Goal: Task Accomplishment & Management: Use online tool/utility

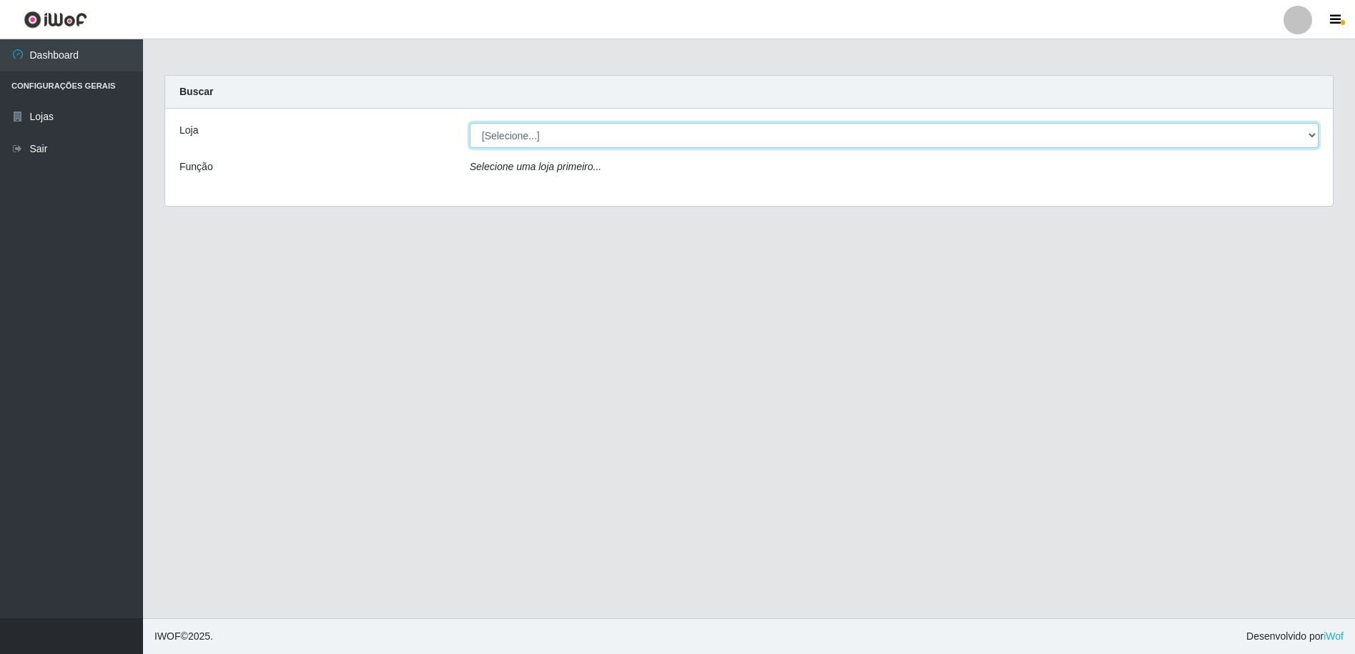
click at [506, 139] on select "[Selecione...] Extrabom - Loja 16 [GEOGRAPHIC_DATA]" at bounding box center [894, 135] width 849 height 25
select select "450"
click at [470, 123] on select "[Selecione...] Extrabom - Loja 16 [GEOGRAPHIC_DATA]" at bounding box center [894, 135] width 849 height 25
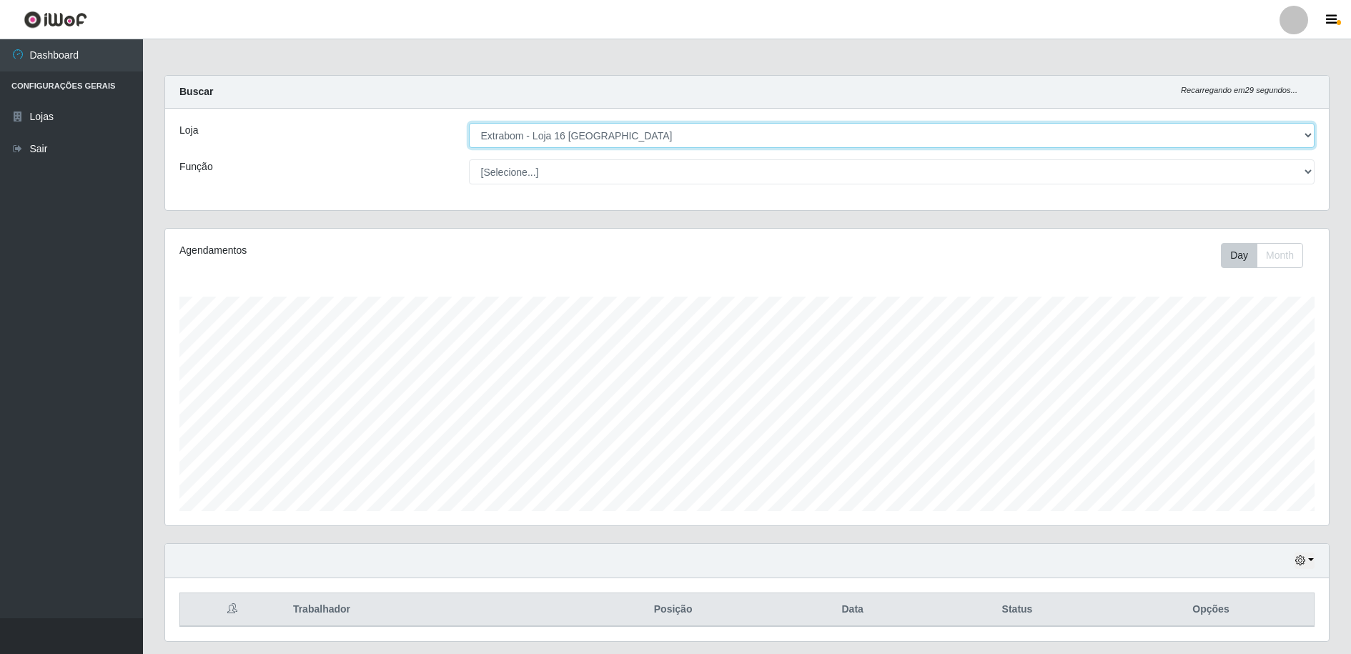
scroll to position [297, 1164]
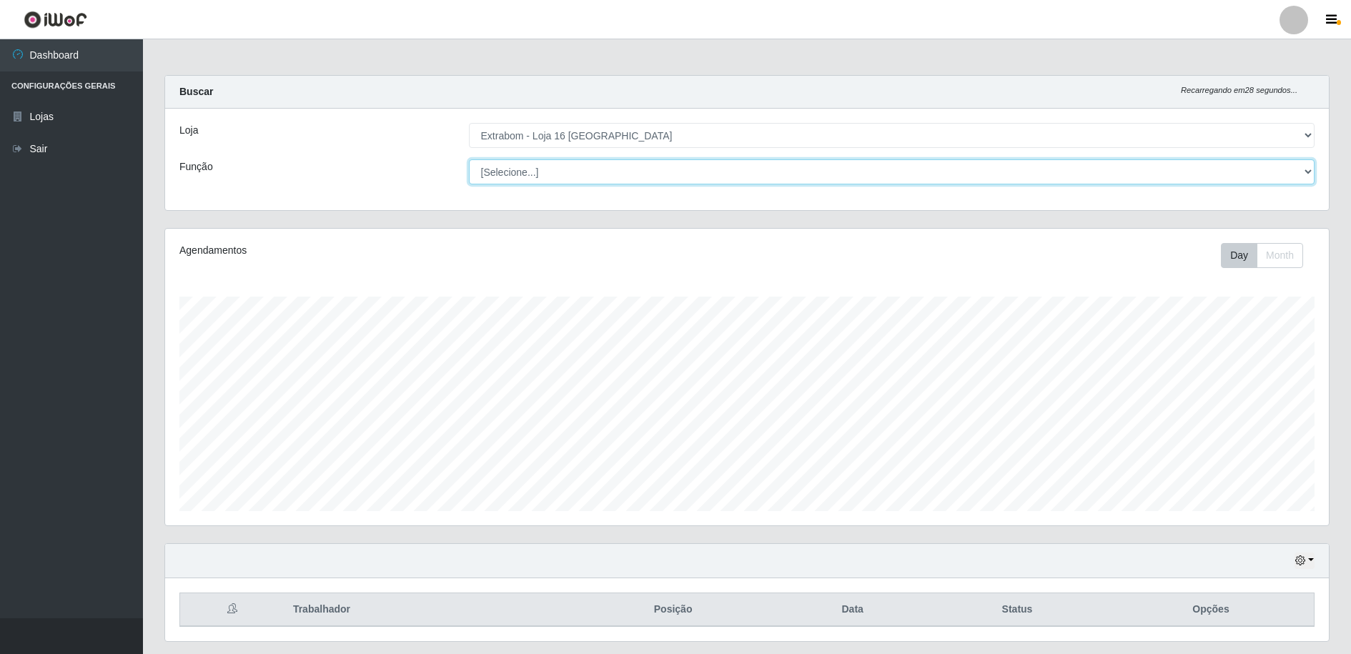
click at [548, 174] on select "[Selecione...] Repositor Repositor + Repositor ++" at bounding box center [892, 171] width 846 height 25
click at [469, 159] on select "[Selecione...] Repositor Repositor + Repositor ++" at bounding box center [892, 171] width 846 height 25
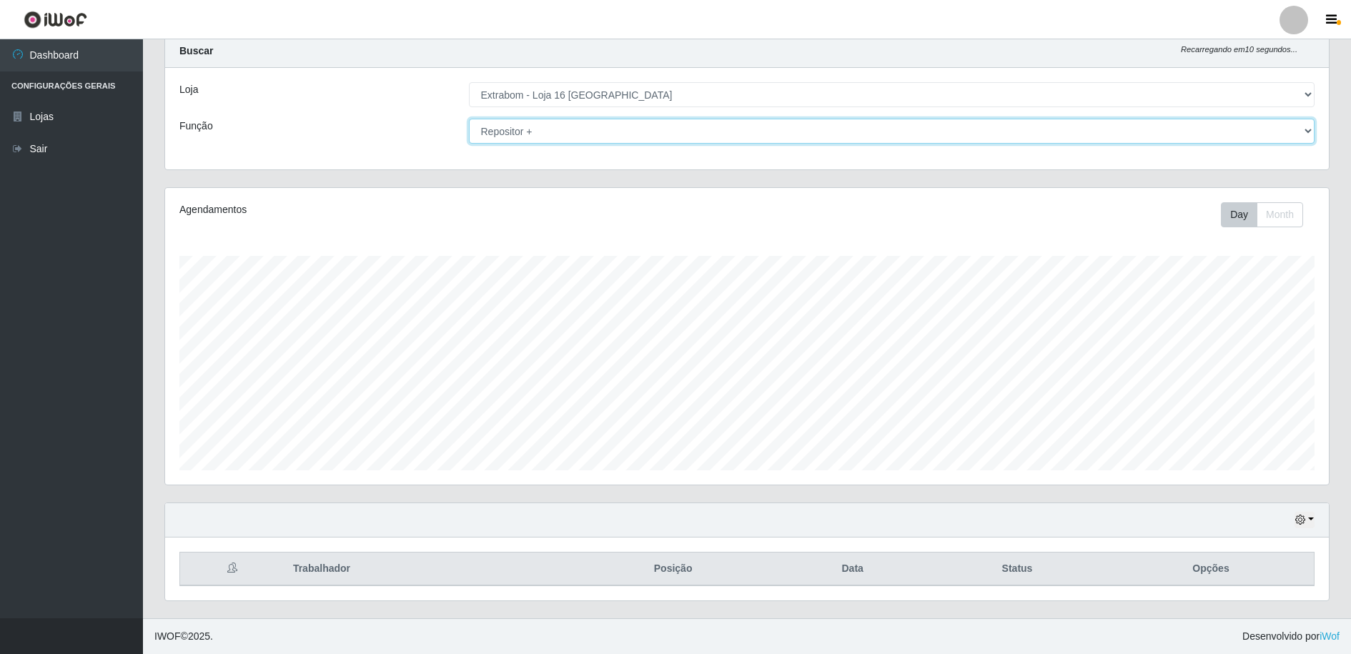
scroll to position [0, 0]
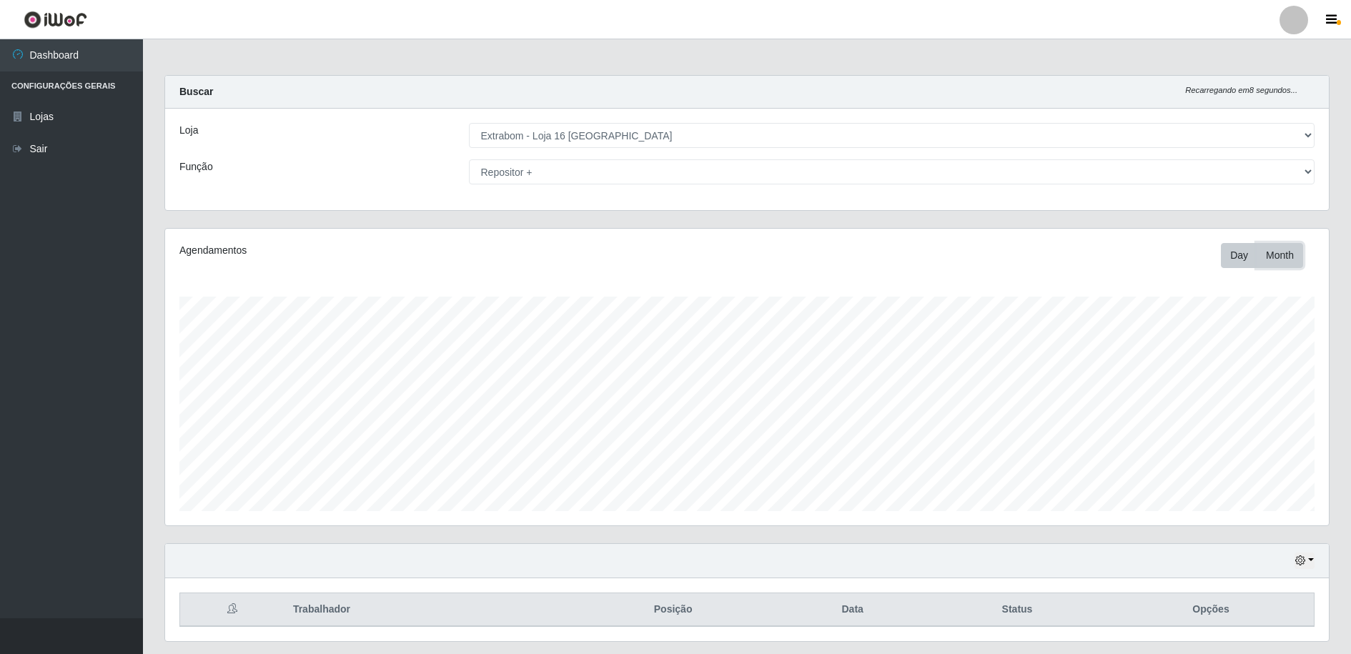
click at [1281, 254] on button "Month" at bounding box center [1280, 255] width 46 height 25
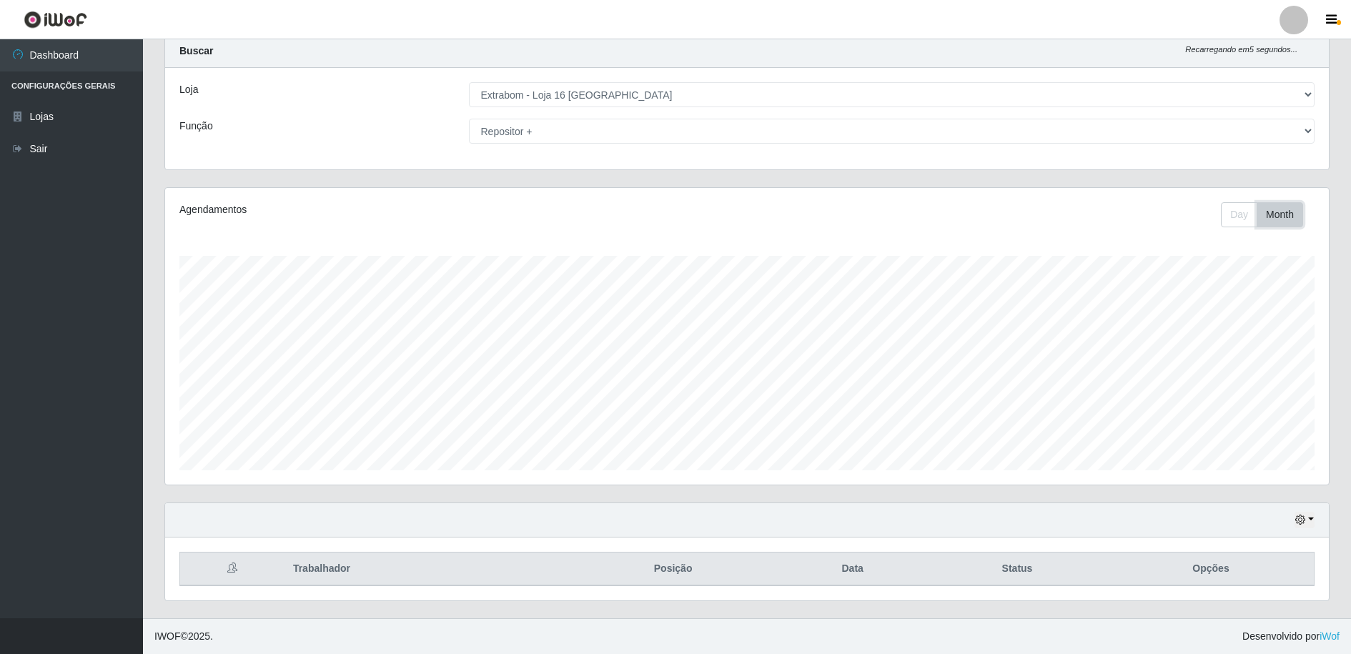
click at [1257, 213] on button "Month" at bounding box center [1280, 214] width 46 height 25
click at [1230, 215] on button "Day" at bounding box center [1239, 214] width 36 height 25
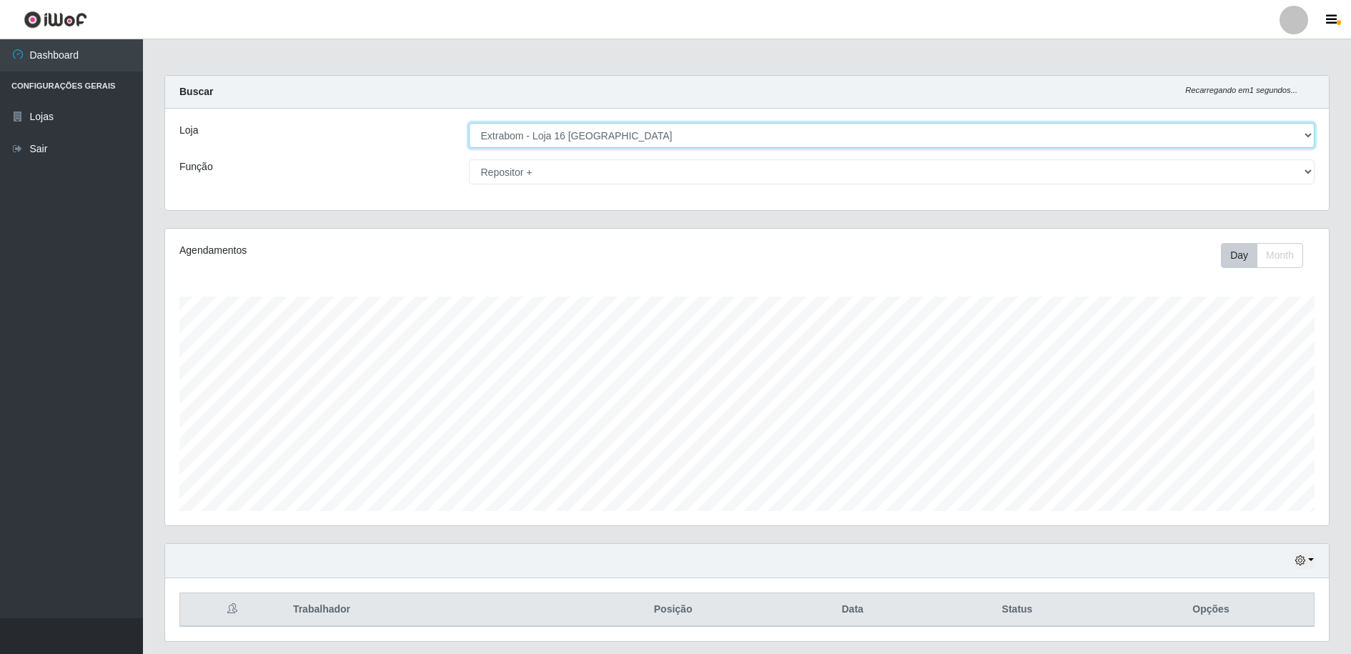
click at [1038, 129] on select "[Selecione...] Extrabom - Loja 16 [GEOGRAPHIC_DATA]" at bounding box center [892, 135] width 846 height 25
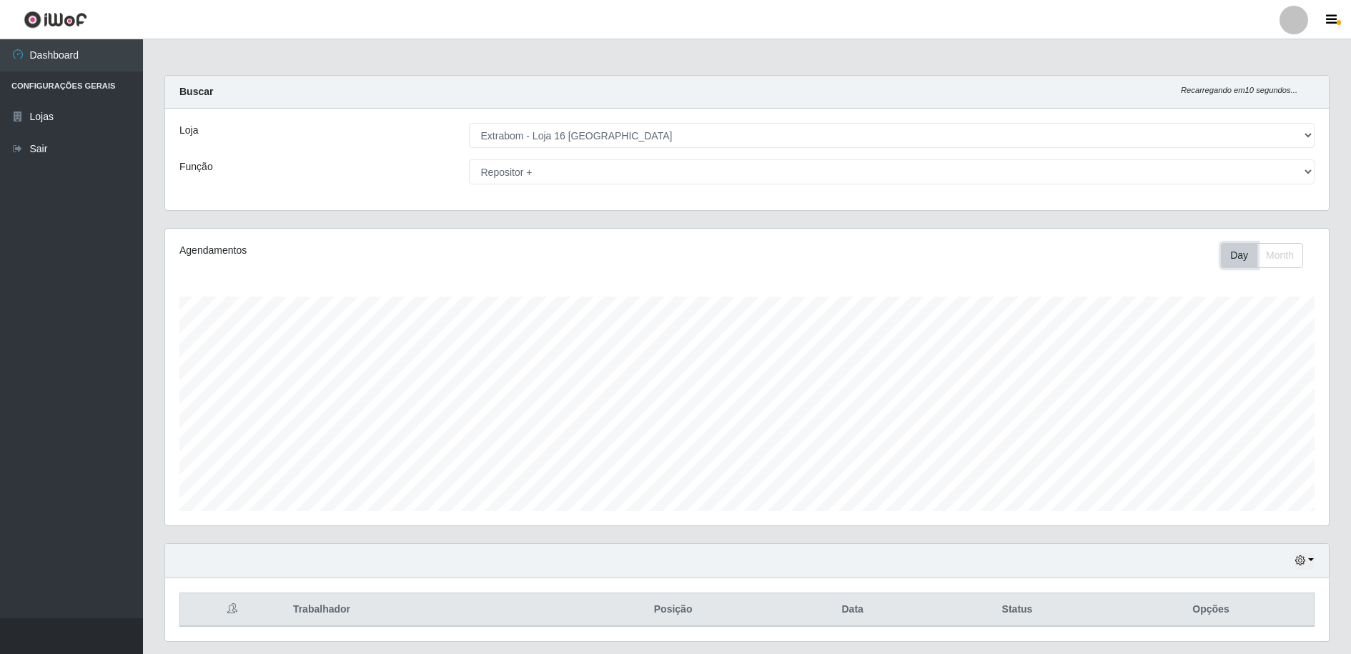
click at [1237, 256] on button "Day" at bounding box center [1239, 255] width 36 height 25
click at [1287, 261] on button "Month" at bounding box center [1280, 255] width 46 height 25
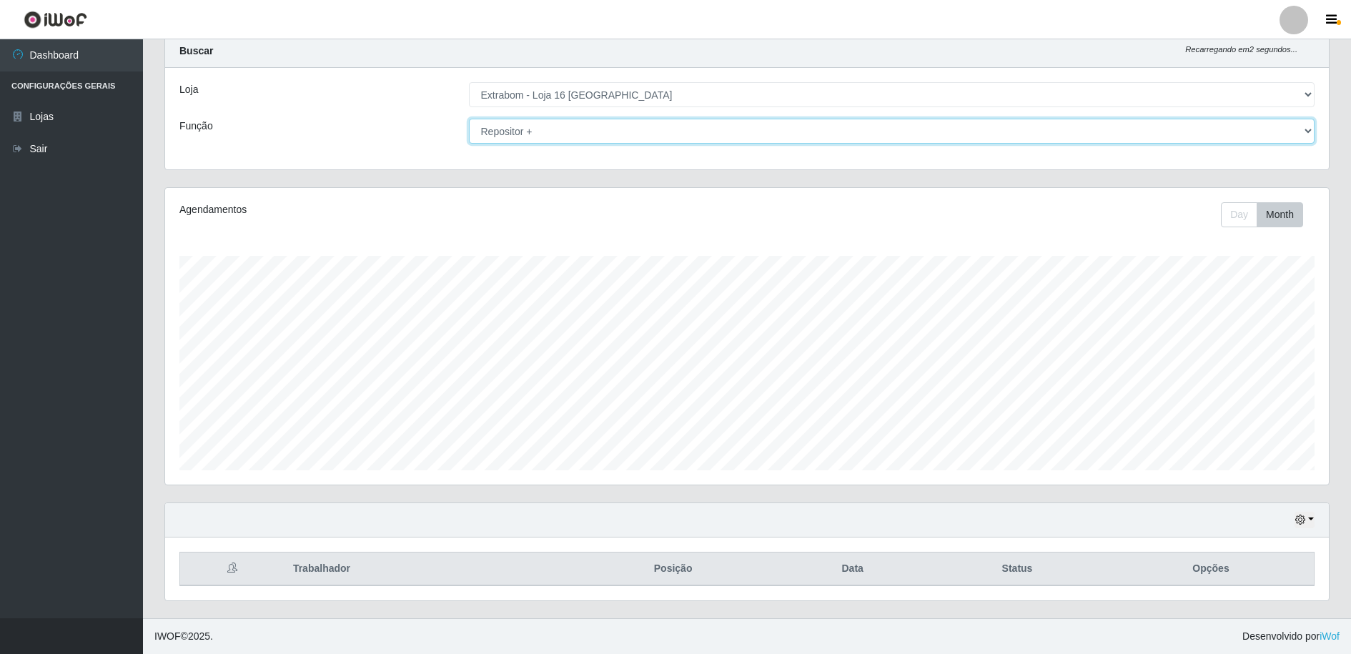
click at [546, 132] on select "[Selecione...] Repositor Repositor + Repositor ++" at bounding box center [892, 131] width 846 height 25
click at [469, 119] on select "[Selecione...] Repositor Repositor + Repositor ++" at bounding box center [892, 131] width 846 height 25
click at [545, 137] on select "[Selecione...] Repositor Repositor + Repositor ++" at bounding box center [892, 131] width 846 height 25
select select "24"
click at [469, 119] on select "[Selecione...] Repositor Repositor + Repositor ++" at bounding box center [892, 131] width 846 height 25
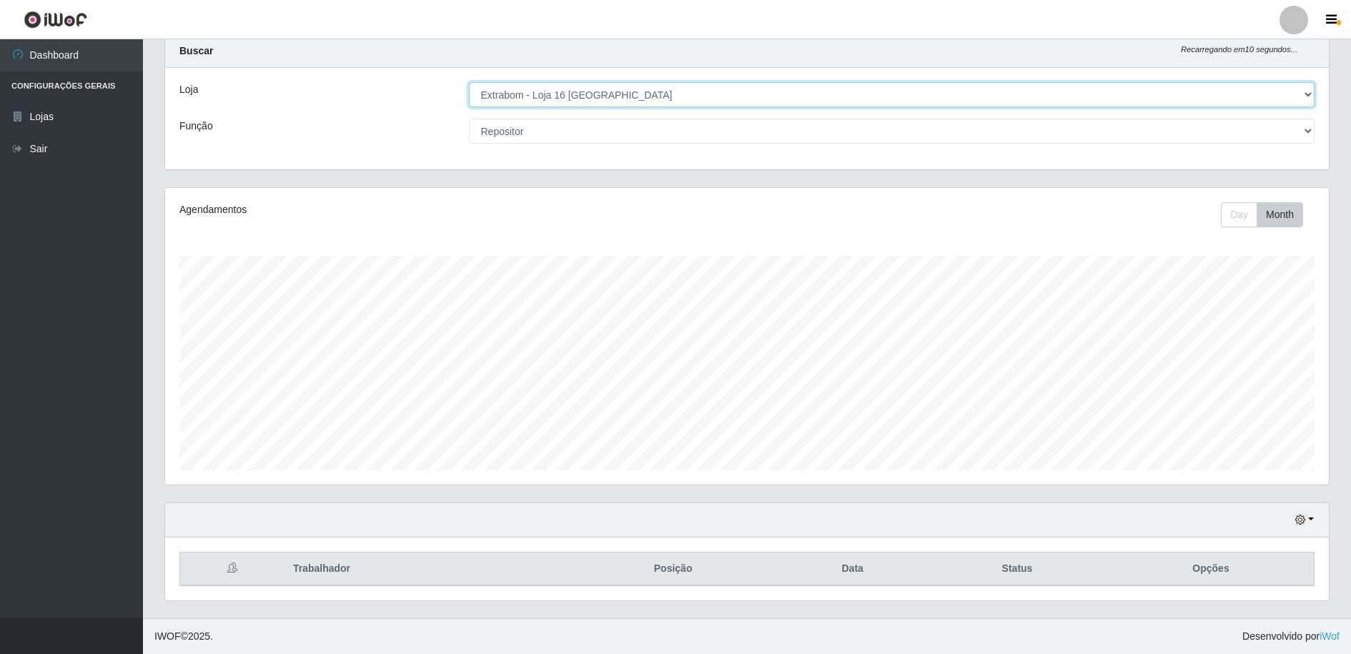
click at [1305, 97] on select "[Selecione...] Extrabom - Loja 16 [GEOGRAPHIC_DATA]" at bounding box center [892, 94] width 846 height 25
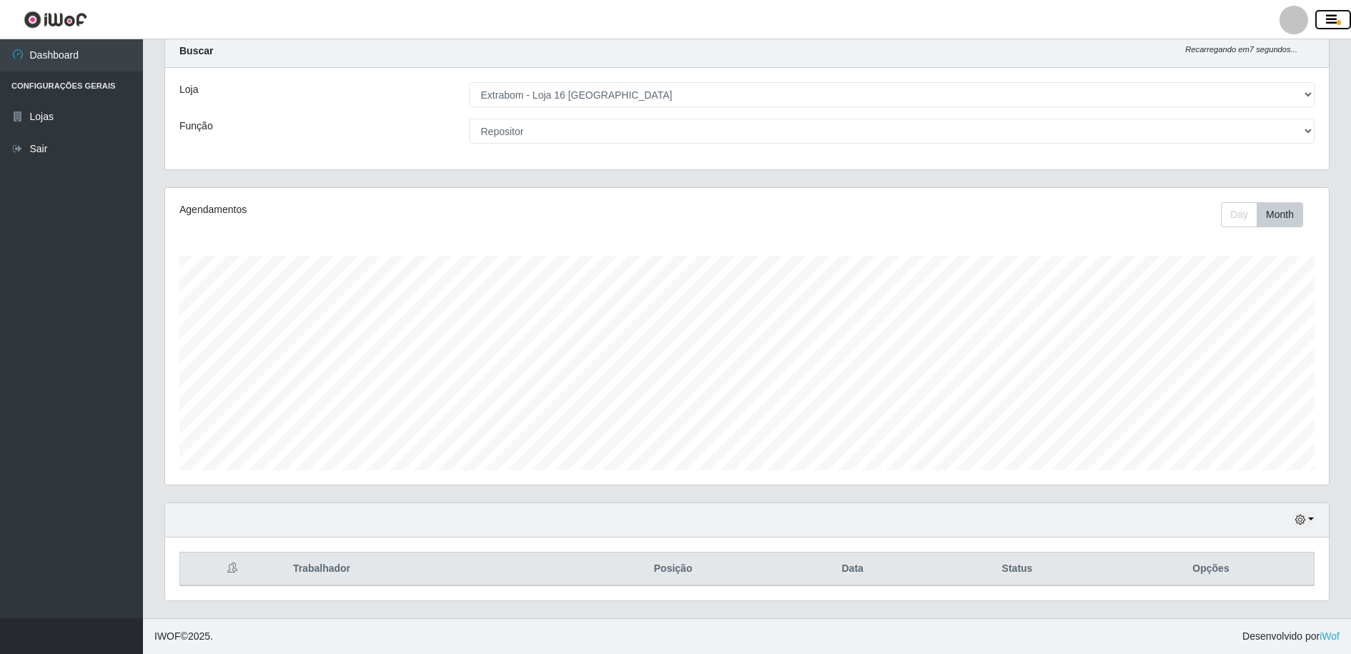
click at [1333, 19] on icon "button" at bounding box center [1331, 20] width 11 height 13
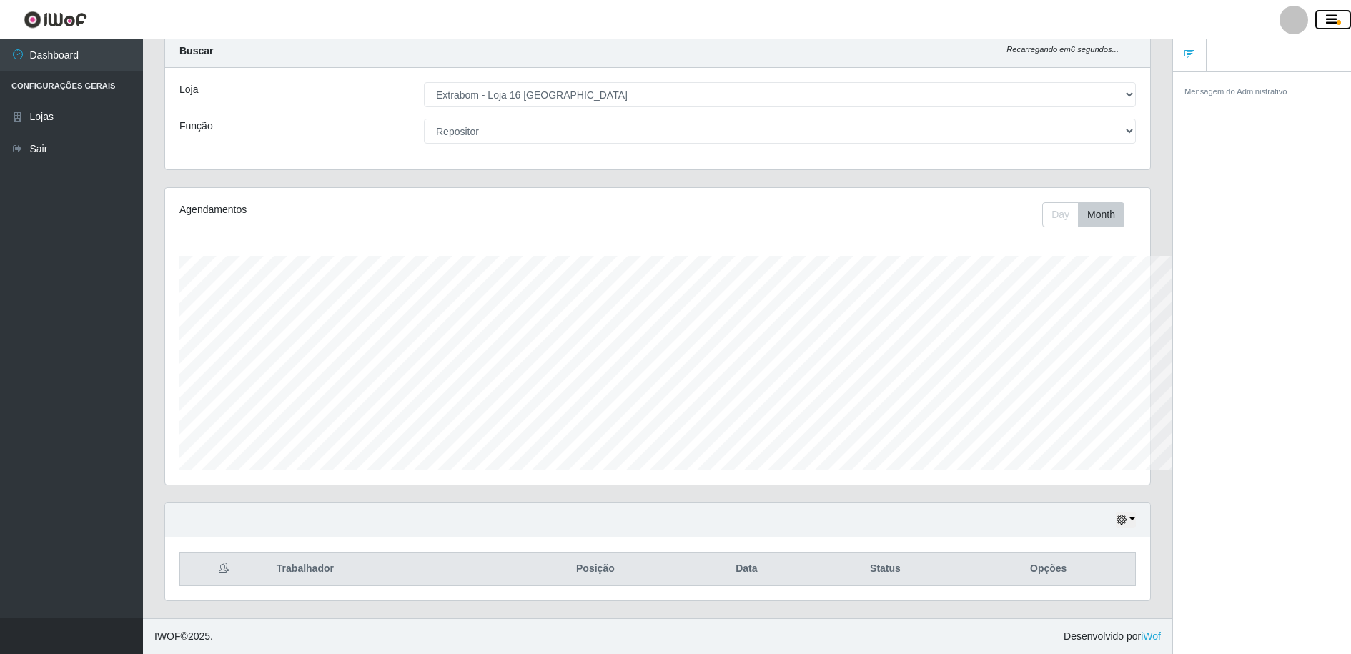
scroll to position [714553, 713864]
click at [1332, 19] on icon "button" at bounding box center [1331, 20] width 11 height 13
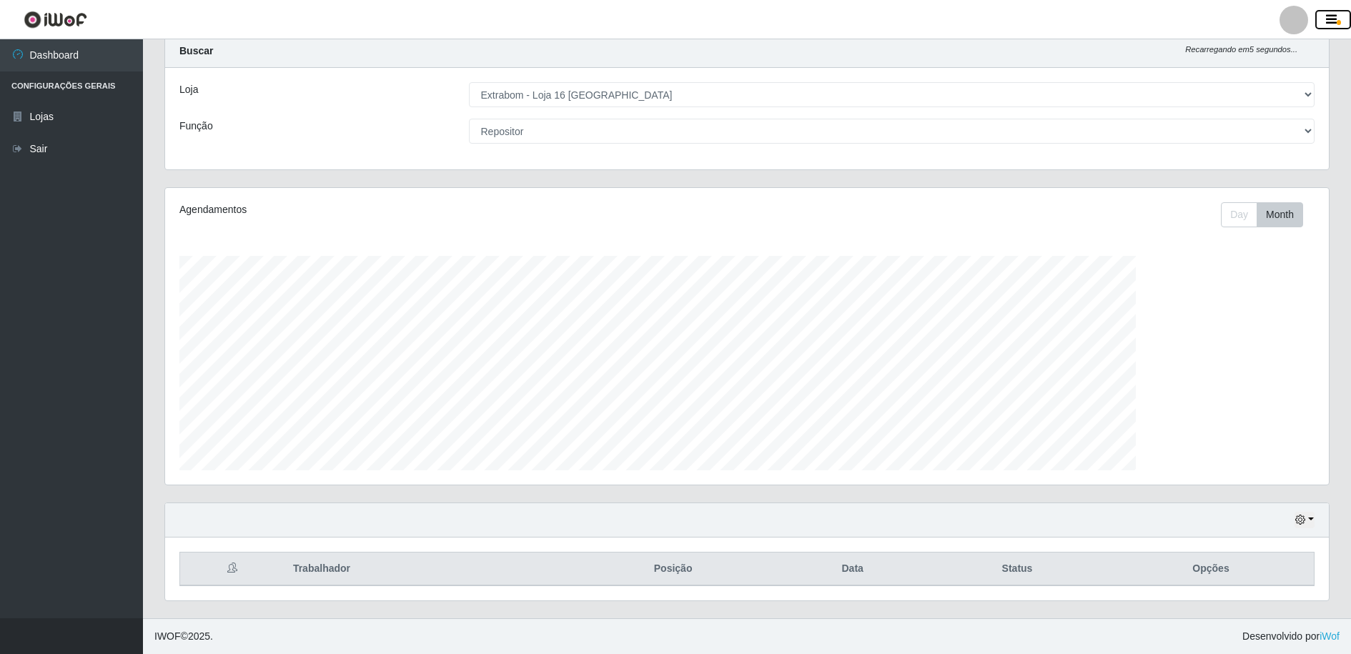
scroll to position [297, 1164]
click at [1311, 520] on button "button" at bounding box center [1305, 520] width 20 height 16
click at [1237, 411] on button "1 dia" at bounding box center [1257, 407] width 113 height 30
click at [1312, 523] on button "button" at bounding box center [1305, 520] width 20 height 16
click at [1243, 470] on button "1 Semana" at bounding box center [1257, 467] width 113 height 30
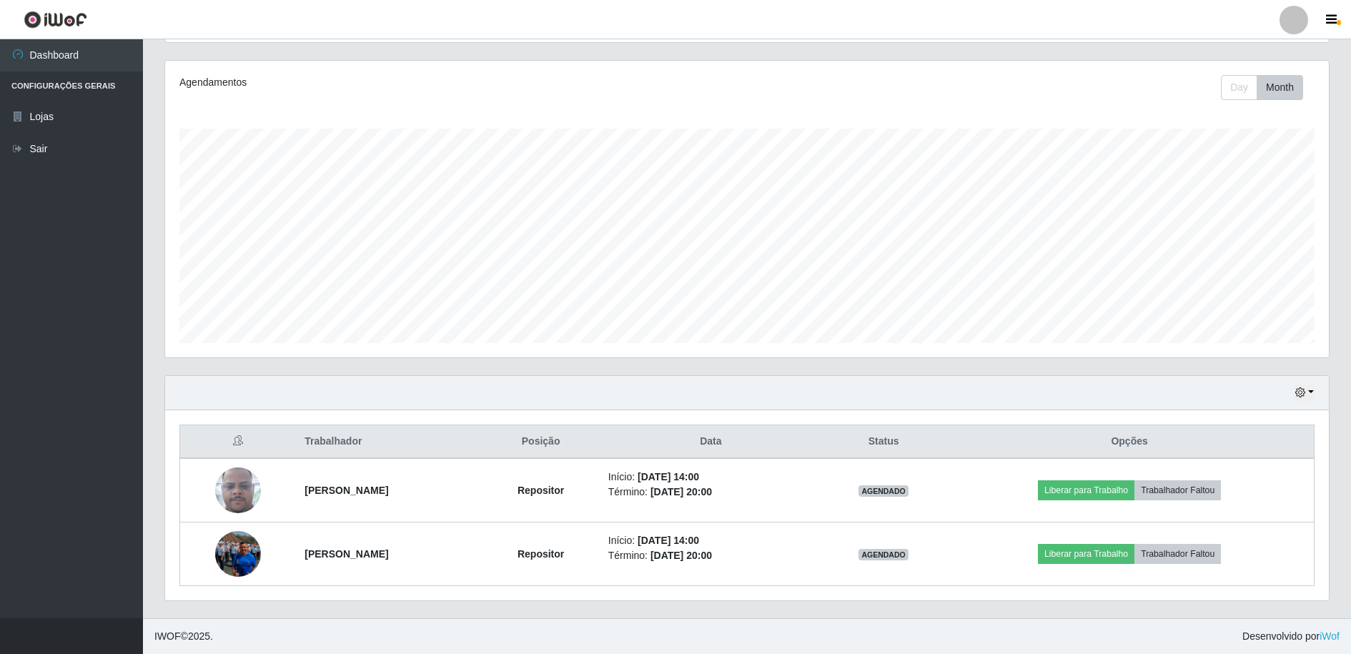
scroll to position [0, 0]
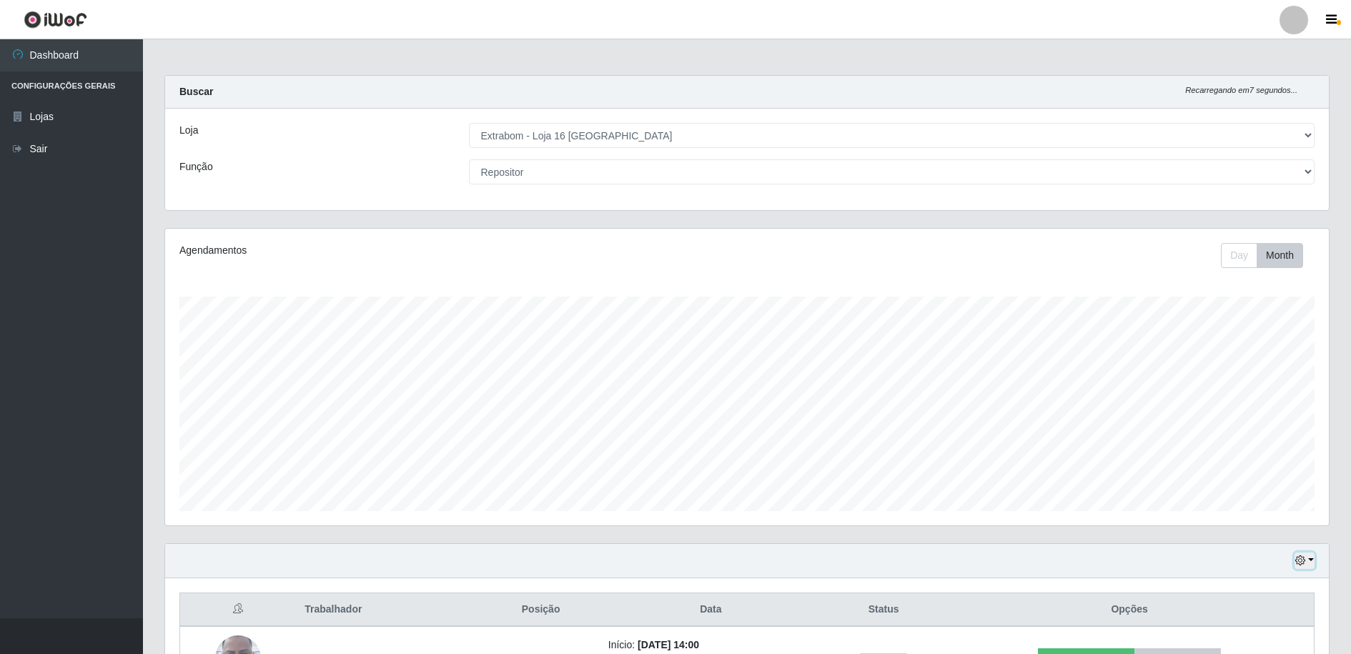
click at [1306, 555] on button "button" at bounding box center [1305, 561] width 20 height 16
click at [1246, 478] on button "3 dias" at bounding box center [1257, 478] width 113 height 30
click at [1309, 555] on button "button" at bounding box center [1305, 561] width 20 height 16
click at [1232, 420] on button "Hoje" at bounding box center [1257, 417] width 113 height 30
